Goal: Find specific page/section

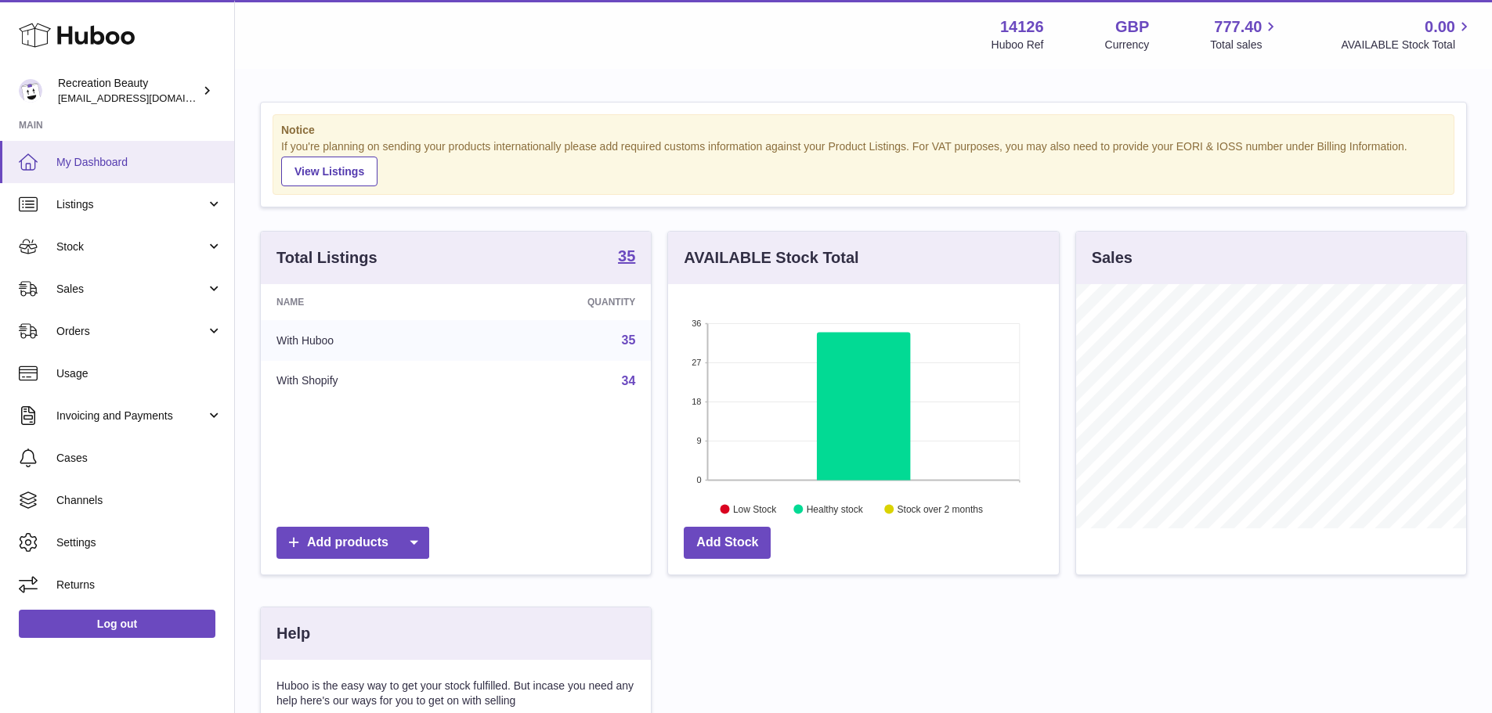
scroll to position [244, 391]
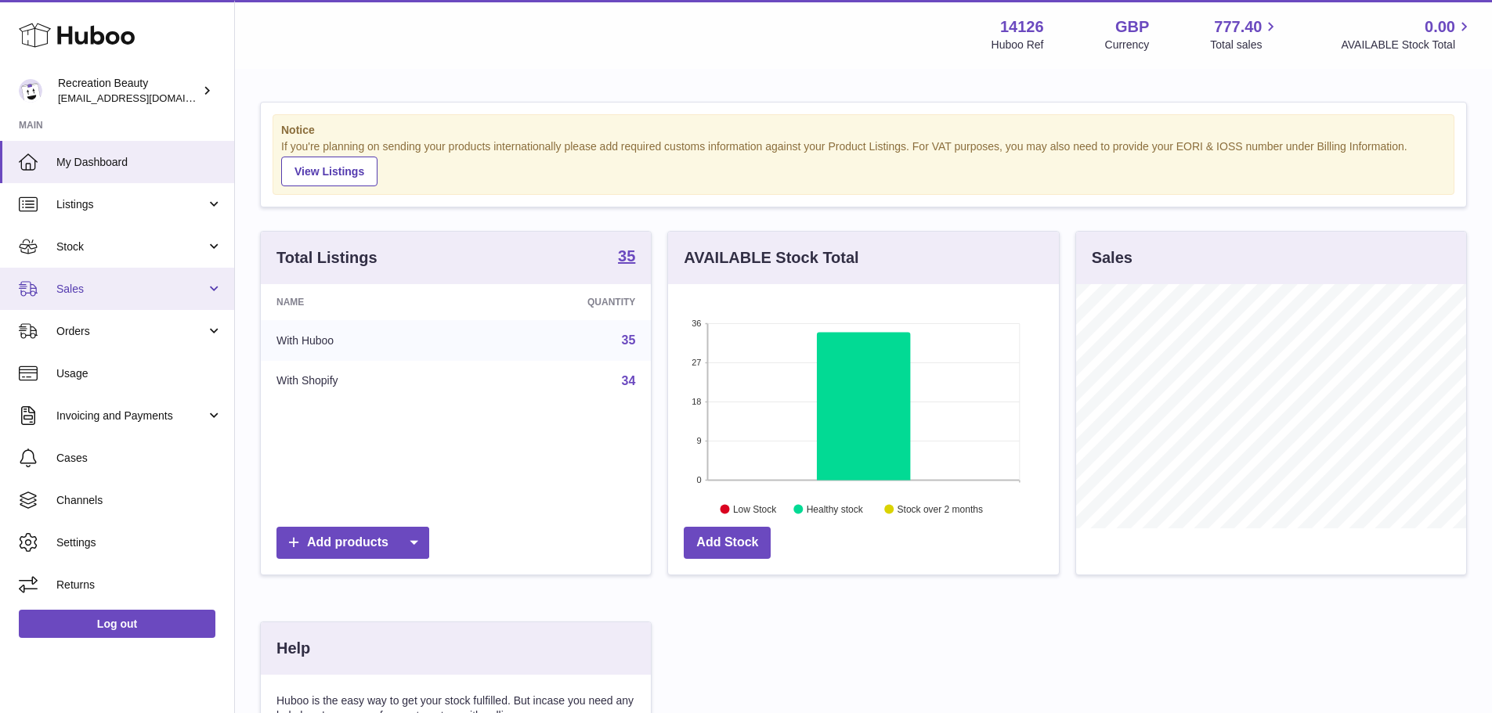
click at [145, 301] on link "Sales" at bounding box center [117, 289] width 234 height 42
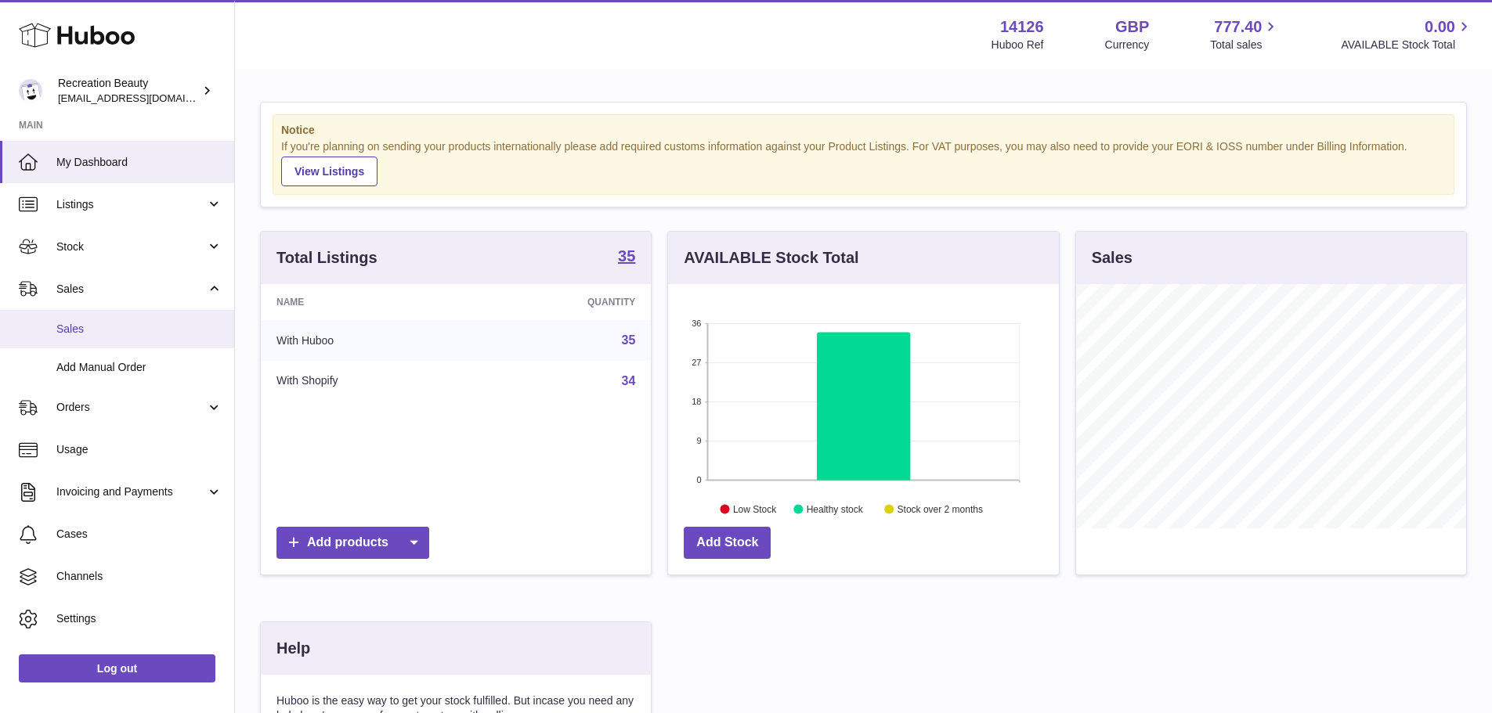
click at [132, 326] on span "Sales" at bounding box center [139, 329] width 166 height 15
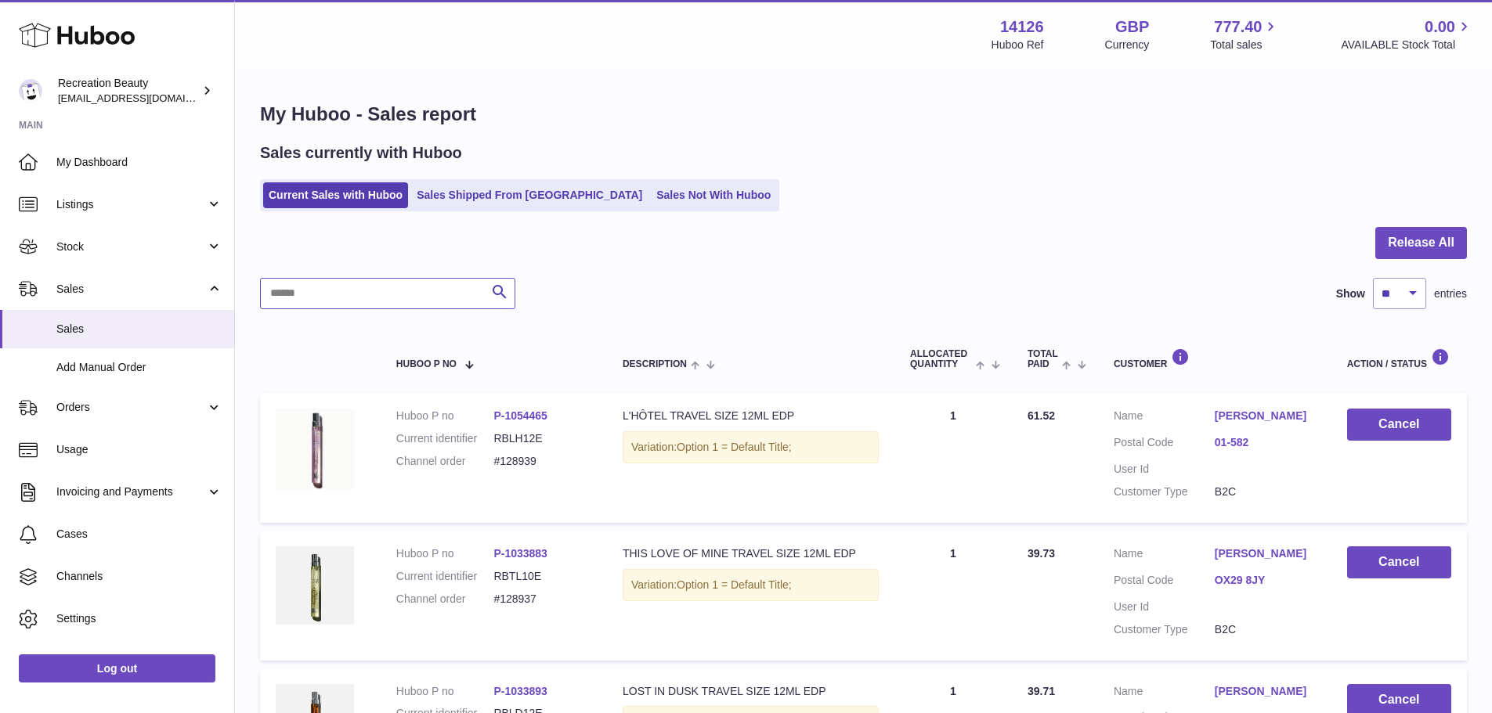
click at [460, 288] on input "text" at bounding box center [387, 293] width 255 height 31
